Goal: Task Accomplishment & Management: Use online tool/utility

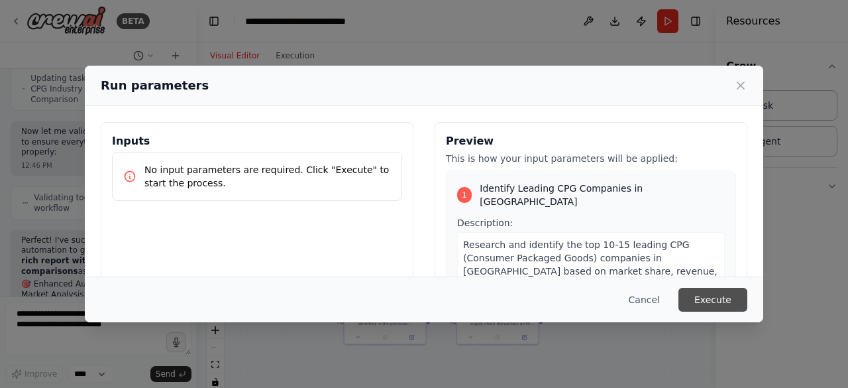
click at [709, 297] on button "Execute" at bounding box center [713, 300] width 69 height 24
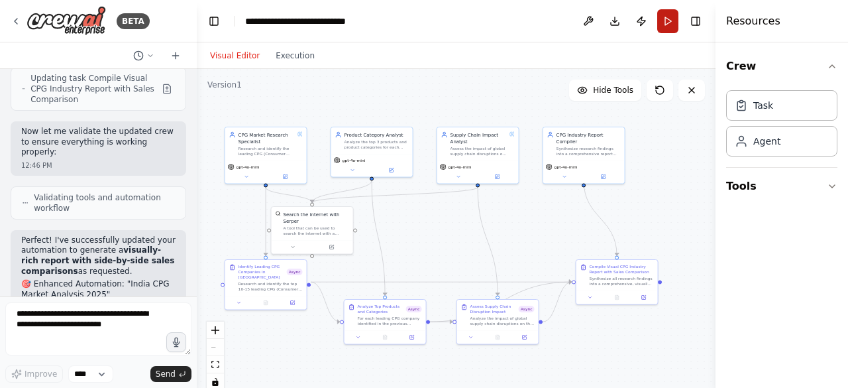
click at [667, 23] on button "Run" at bounding box center [667, 21] width 21 height 24
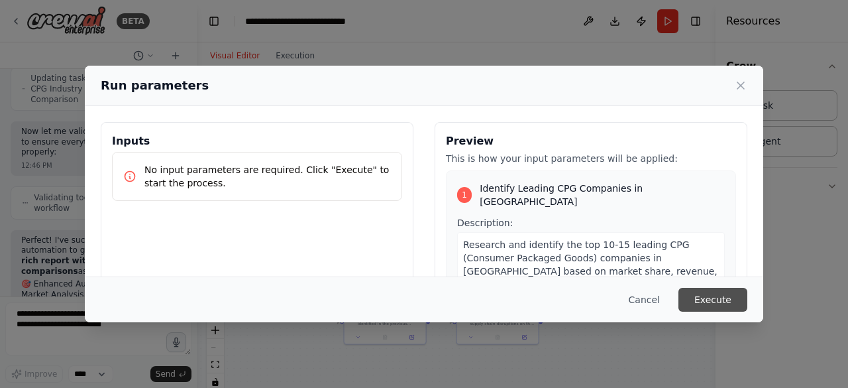
click at [725, 298] on button "Execute" at bounding box center [713, 300] width 69 height 24
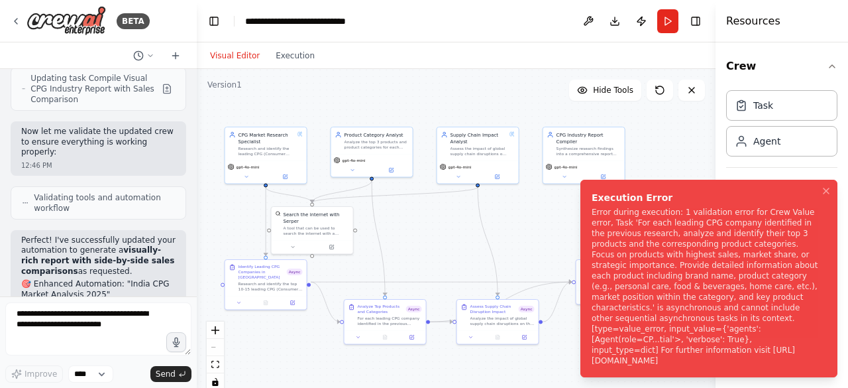
drag, startPoint x: 750, startPoint y: 361, endPoint x: 651, endPoint y: 356, distance: 98.9
click at [652, 356] on div "Error during execution: 1 validation error for Crew Value error, Task 'For each…" at bounding box center [706, 286] width 229 height 159
click at [616, 361] on div "Error during execution: 1 validation error for Crew Value error, Task 'For each…" at bounding box center [706, 286] width 229 height 159
drag, startPoint x: 593, startPoint y: 360, endPoint x: 530, endPoint y: 329, distance: 70.5
click at [592, 329] on div "Error during execution: 1 validation error for Crew Value error, Task 'For each…" at bounding box center [706, 286] width 229 height 159
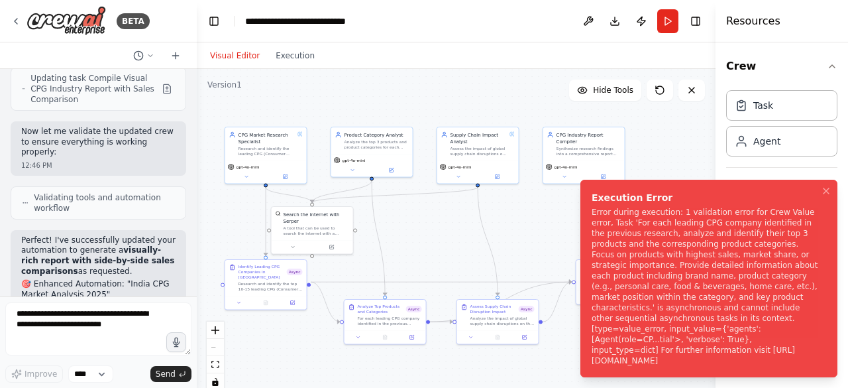
click at [652, 359] on div "Error during execution: 1 validation error for Crew Value error, Task 'For each…" at bounding box center [706, 286] width 229 height 159
drag, startPoint x: 749, startPoint y: 362, endPoint x: 660, endPoint y: 362, distance: 88.8
click at [660, 362] on div "Error during execution: 1 validation error for Crew Value error, Task 'For each…" at bounding box center [706, 286] width 229 height 159
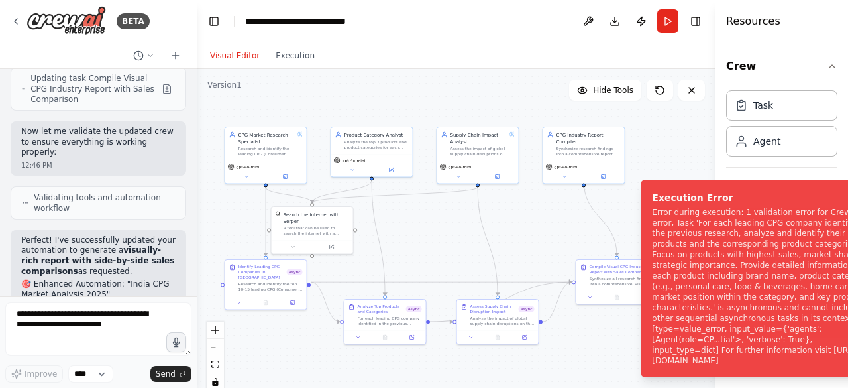
drag, startPoint x: 714, startPoint y: 359, endPoint x: 748, endPoint y: 364, distance: 33.6
click at [748, 364] on div "Error during execution: 1 validation error for Crew Value error, Task 'For each…" at bounding box center [766, 286] width 229 height 159
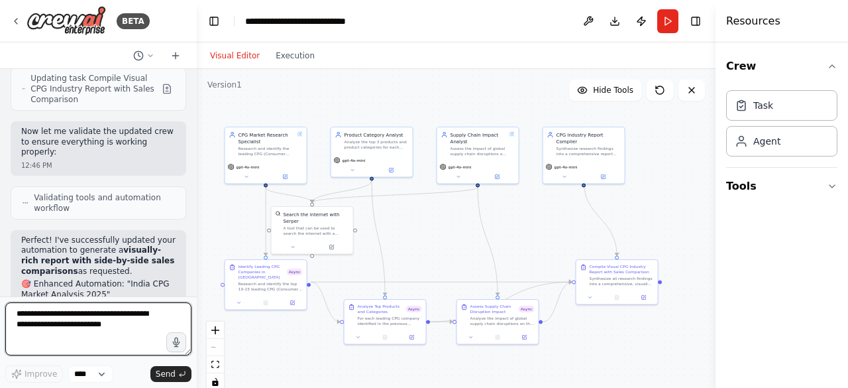
click at [97, 324] on textarea at bounding box center [98, 328] width 186 height 53
type textarea "**********"
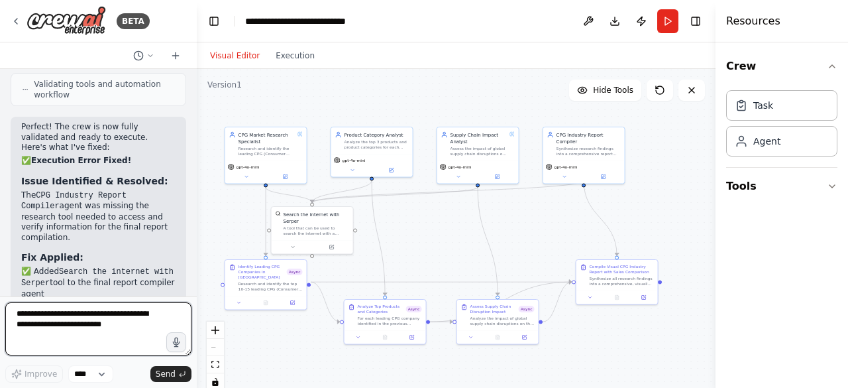
scroll to position [5840, 0]
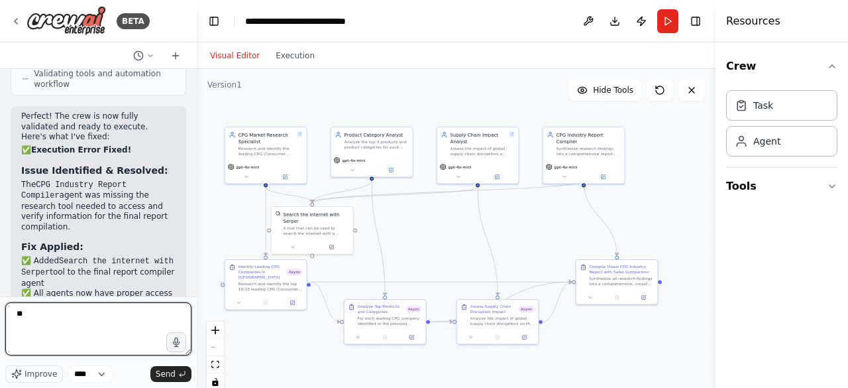
type textarea "***"
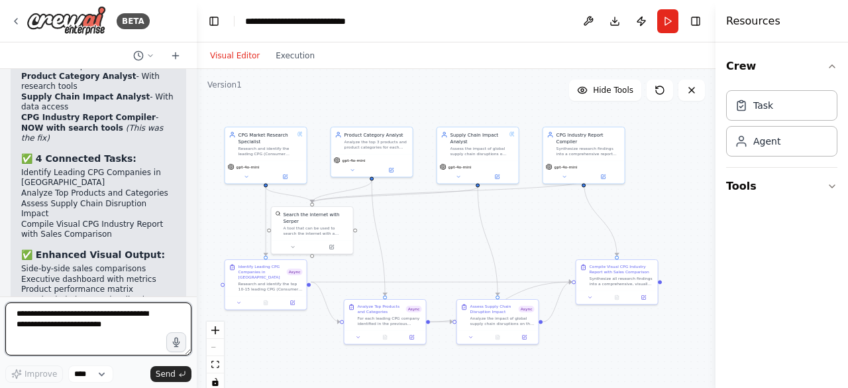
scroll to position [6157, 0]
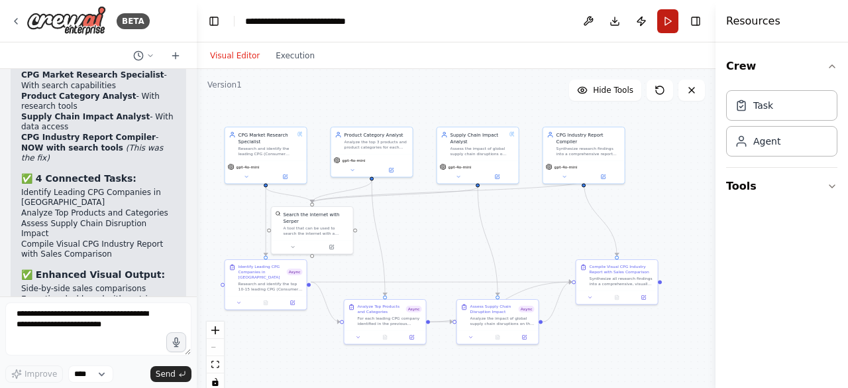
click at [669, 21] on button "Run" at bounding box center [667, 21] width 21 height 24
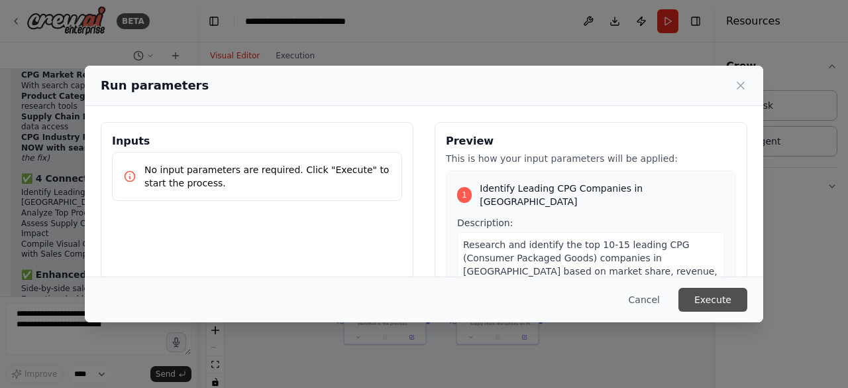
click at [708, 296] on button "Execute" at bounding box center [713, 300] width 69 height 24
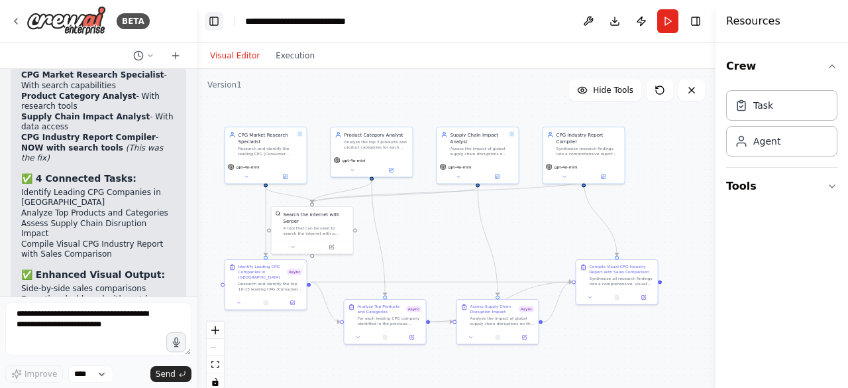
click at [213, 21] on button "Toggle Left Sidebar" at bounding box center [214, 21] width 19 height 19
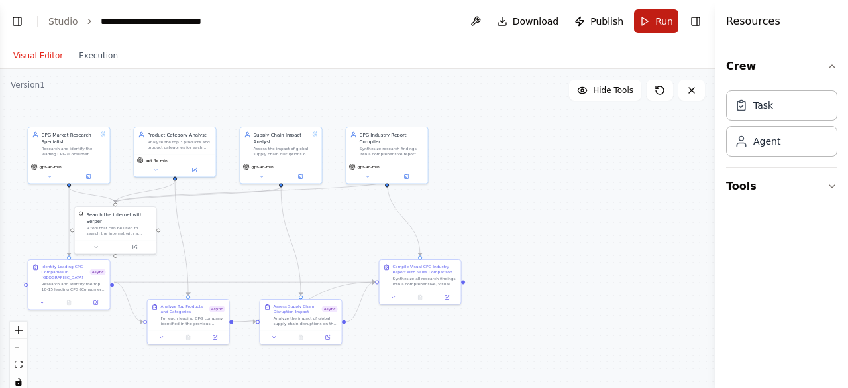
click at [657, 23] on span "Run" at bounding box center [664, 21] width 18 height 13
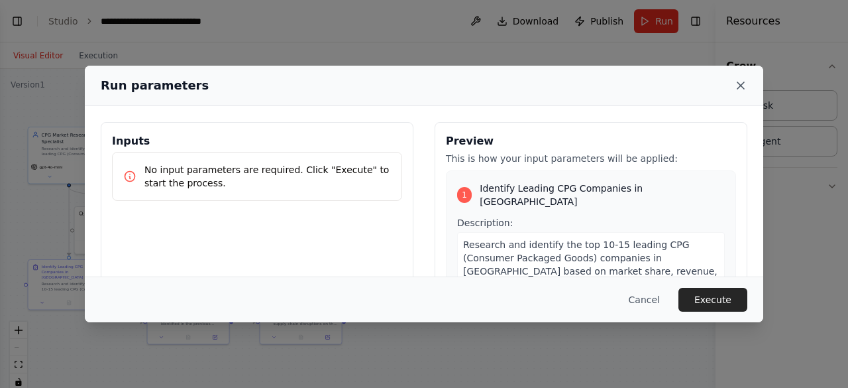
click at [742, 84] on icon at bounding box center [741, 85] width 7 height 7
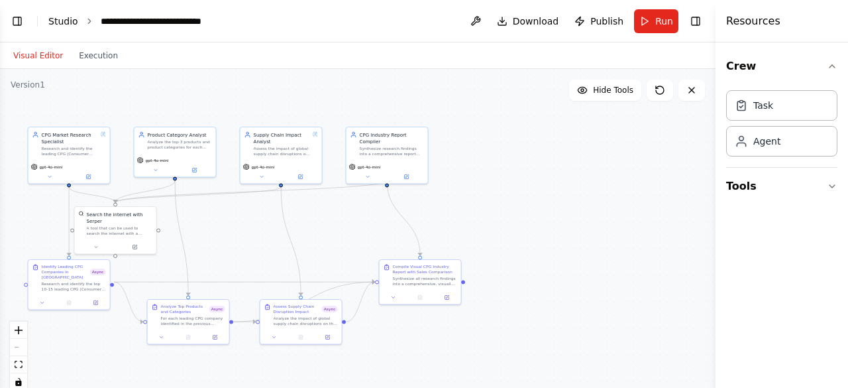
click at [53, 24] on link "Studio" at bounding box center [63, 21] width 30 height 11
click at [15, 19] on button "Toggle Left Sidebar" at bounding box center [17, 21] width 19 height 19
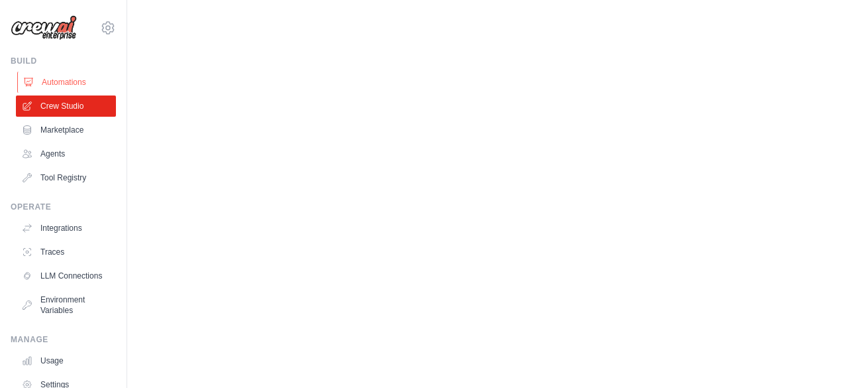
click at [68, 81] on link "Automations" at bounding box center [67, 82] width 100 height 21
click at [71, 127] on link "Marketplace" at bounding box center [67, 129] width 100 height 21
click at [60, 84] on link "Automations" at bounding box center [67, 82] width 100 height 21
